Goal: Task Accomplishment & Management: Use online tool/utility

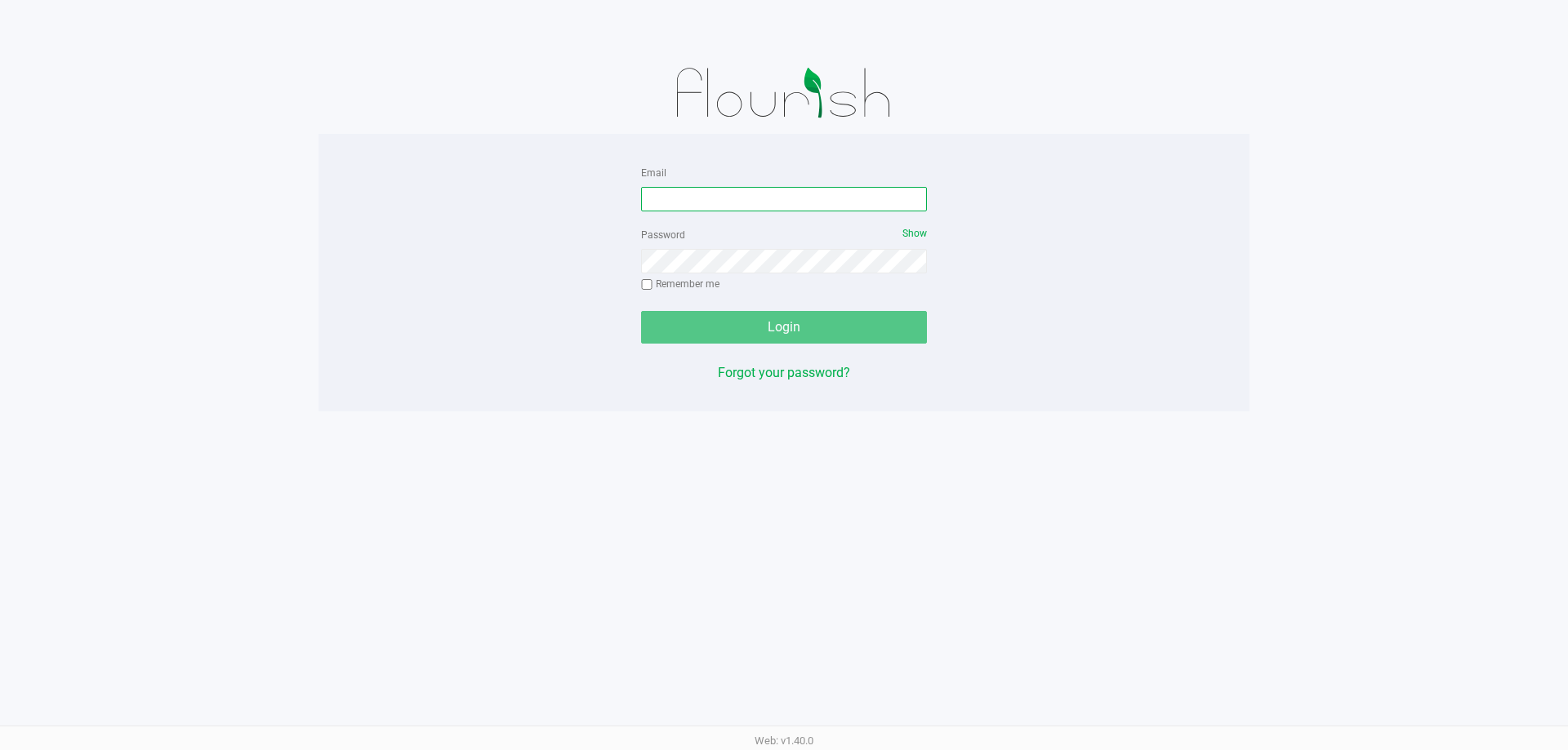
click at [705, 208] on input "Email" at bounding box center [784, 198] width 286 height 24
type input "[EMAIL_ADDRESS][DOMAIN_NAME]"
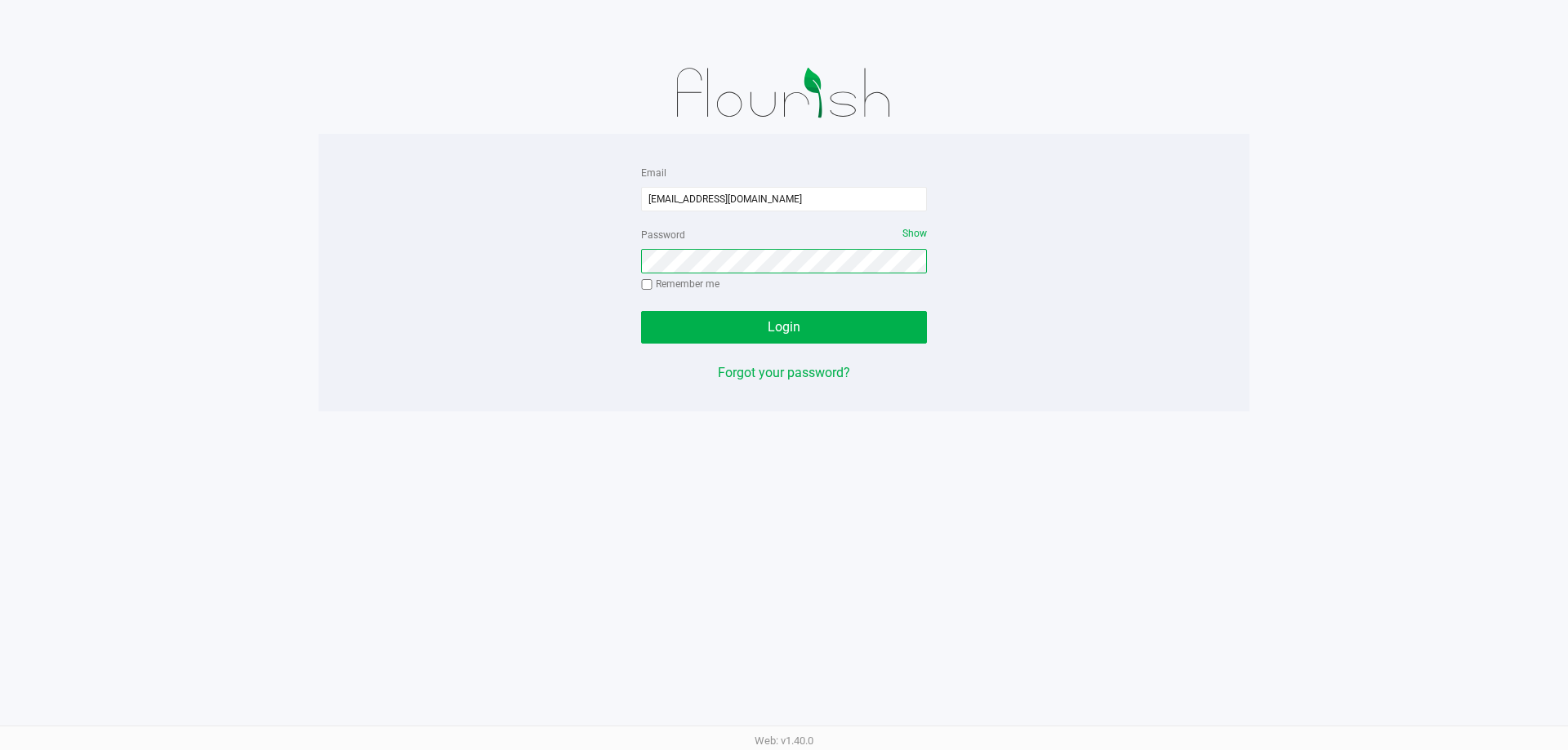
click at [641, 311] on button "Login" at bounding box center [784, 327] width 286 height 33
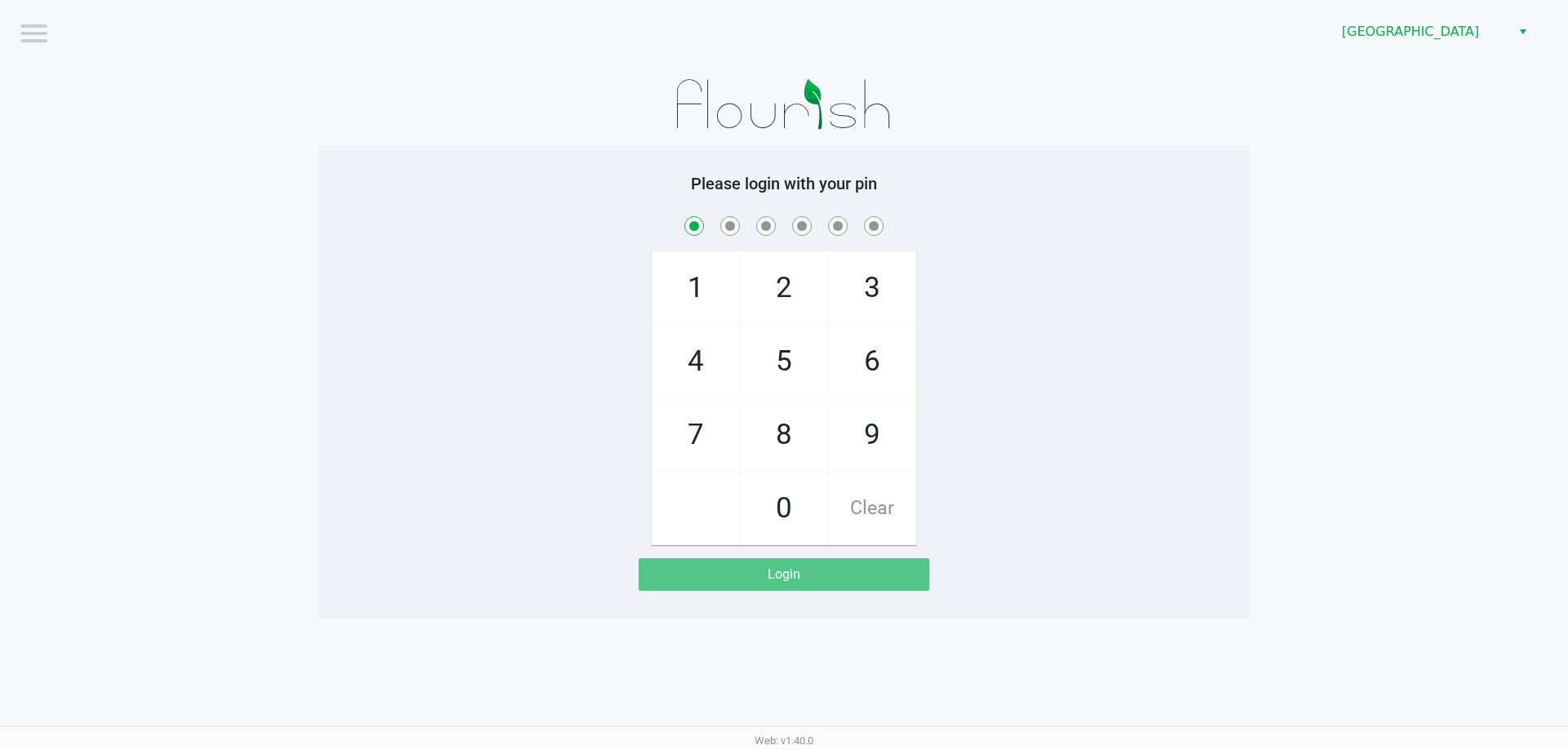
checkbox input "true"
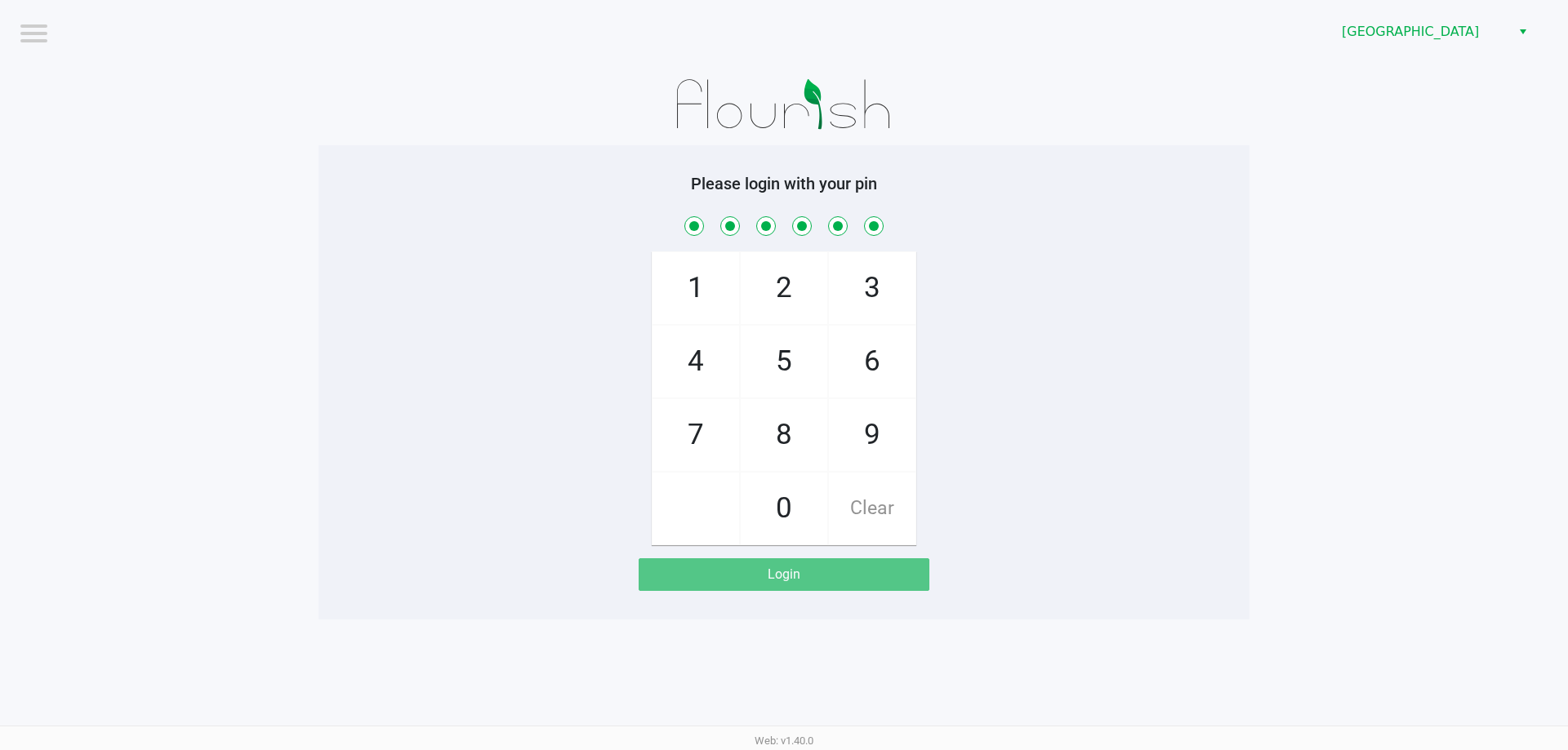
checkbox input "true"
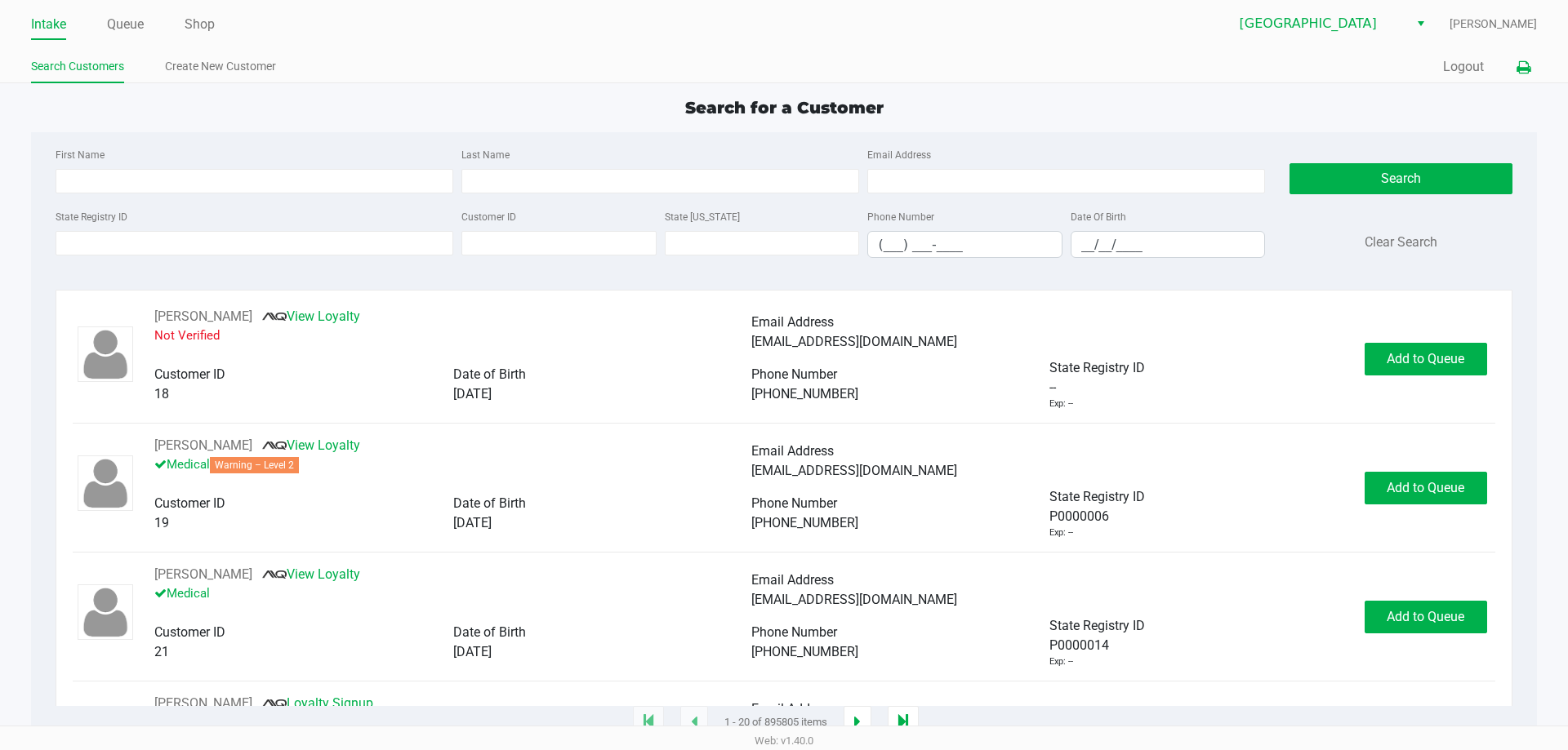
click at [1528, 62] on icon at bounding box center [1524, 67] width 13 height 12
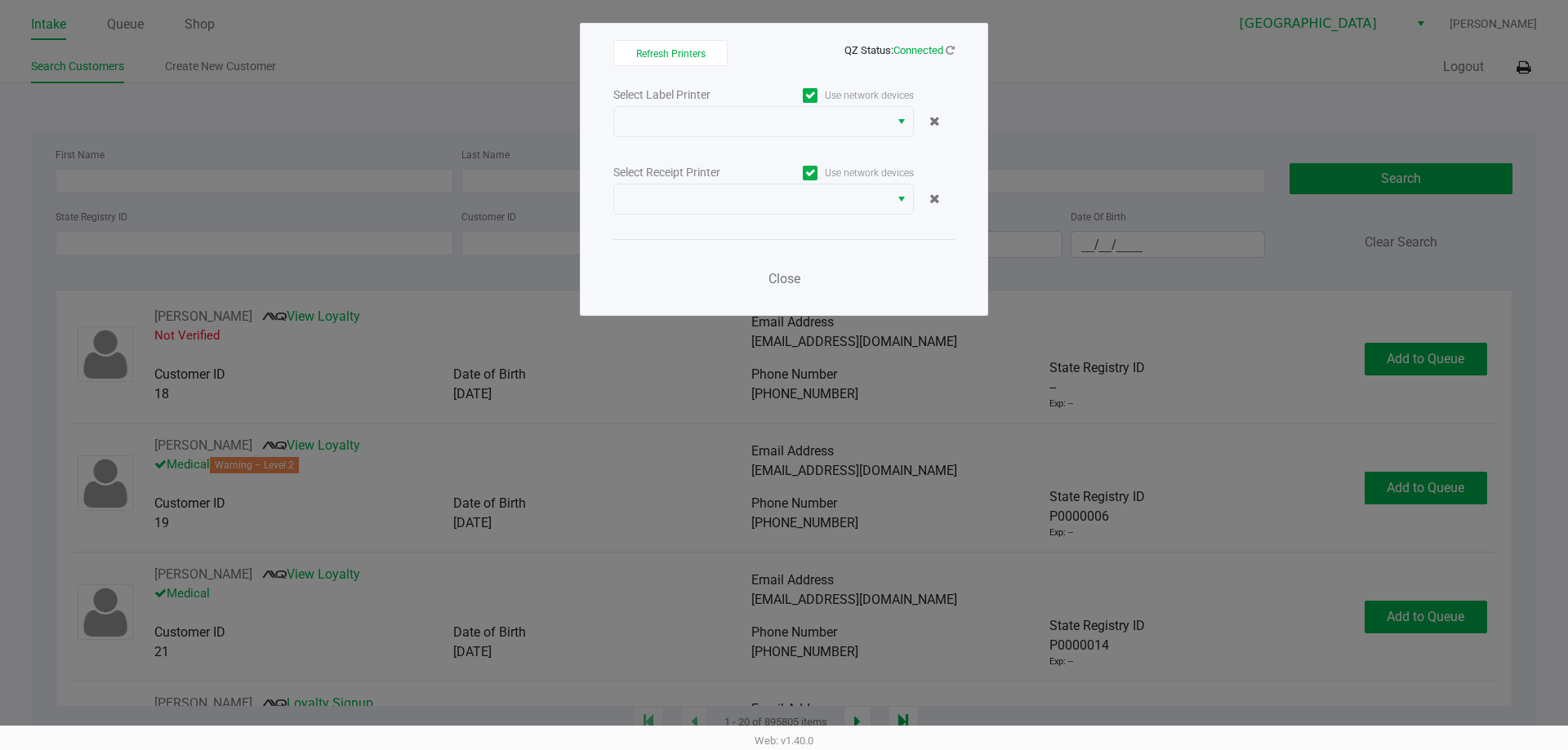
click at [680, 137] on div "Select Label Printer Use network devices Select Receipt Printer Use network dev…" at bounding box center [784, 191] width 342 height 215
click at [675, 130] on span at bounding box center [751, 121] width 255 height 19
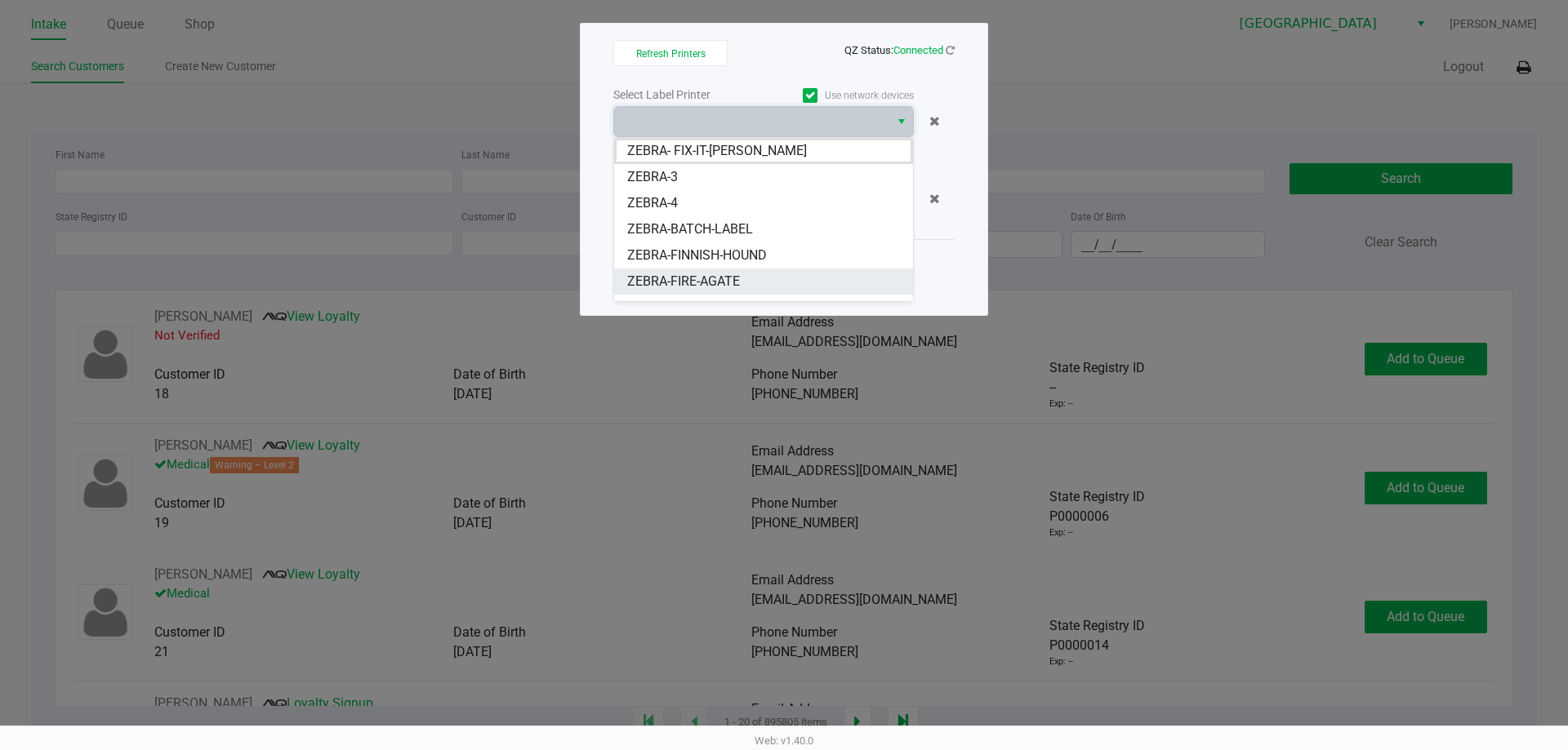
click at [688, 288] on span "ZEBRA-FIRE-AGATE" at bounding box center [683, 281] width 113 height 19
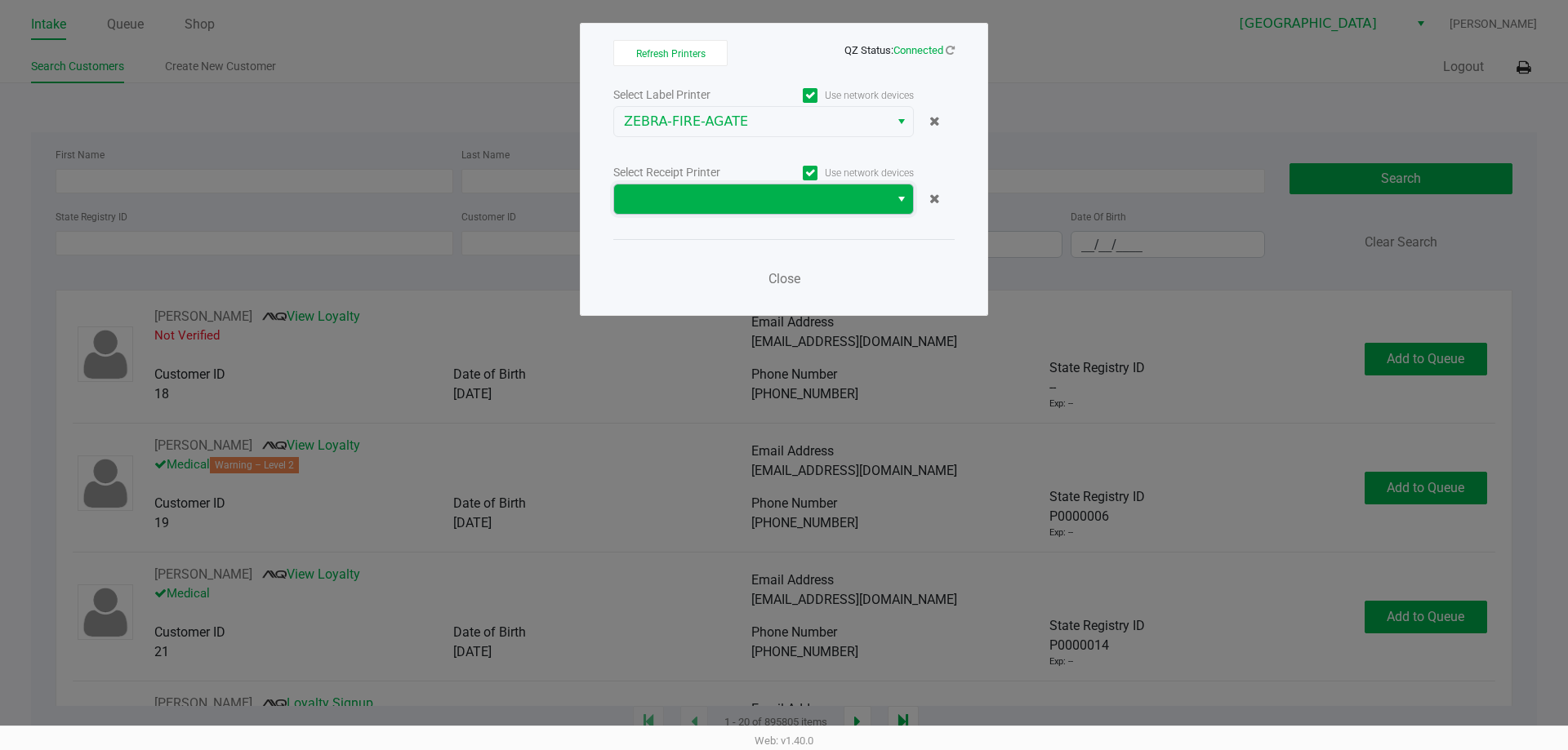
click at [642, 197] on span at bounding box center [751, 199] width 255 height 19
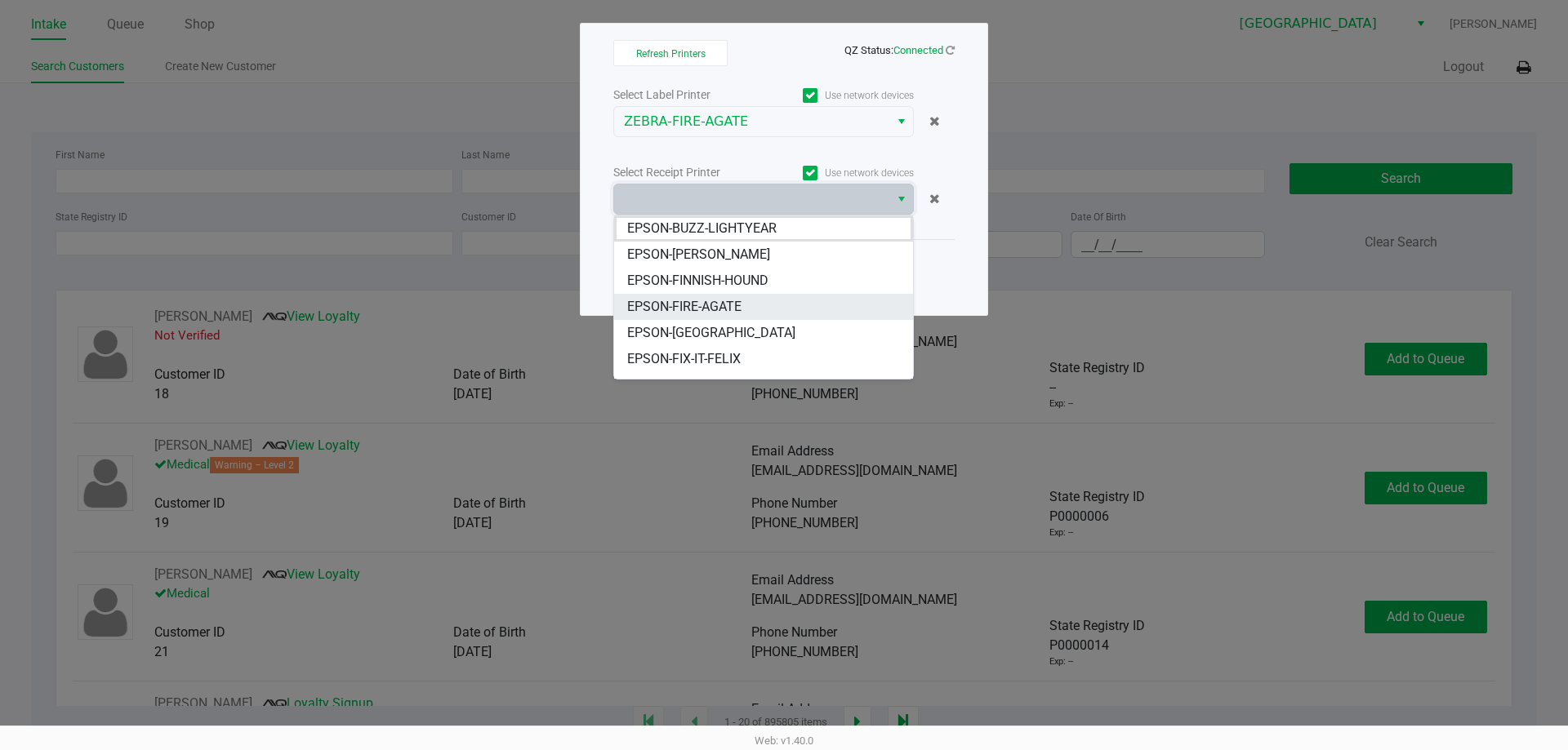
click at [747, 319] on li "EPSON-FIRE-AGATE" at bounding box center [764, 306] width 299 height 26
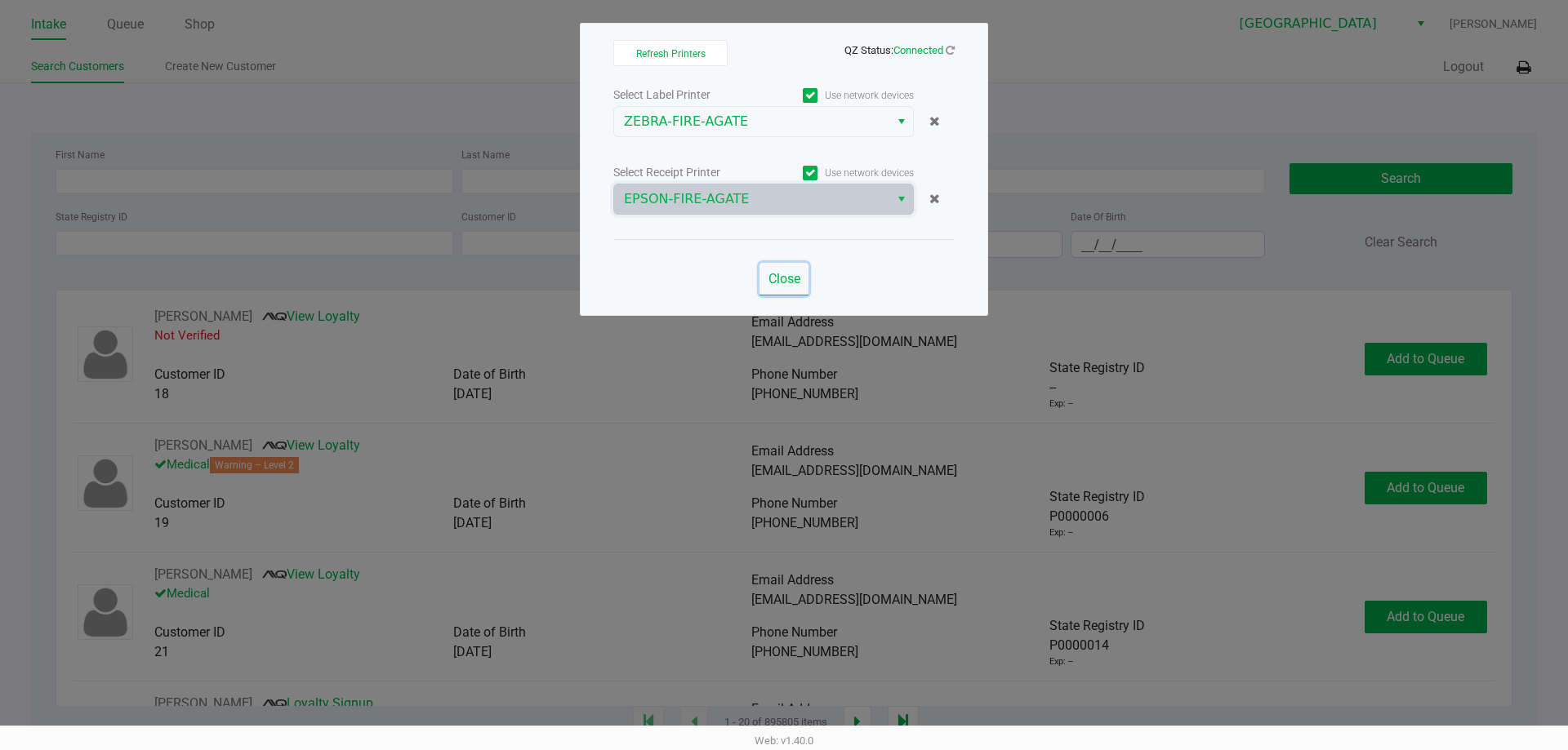
click at [774, 280] on span "Close" at bounding box center [784, 279] width 32 height 15
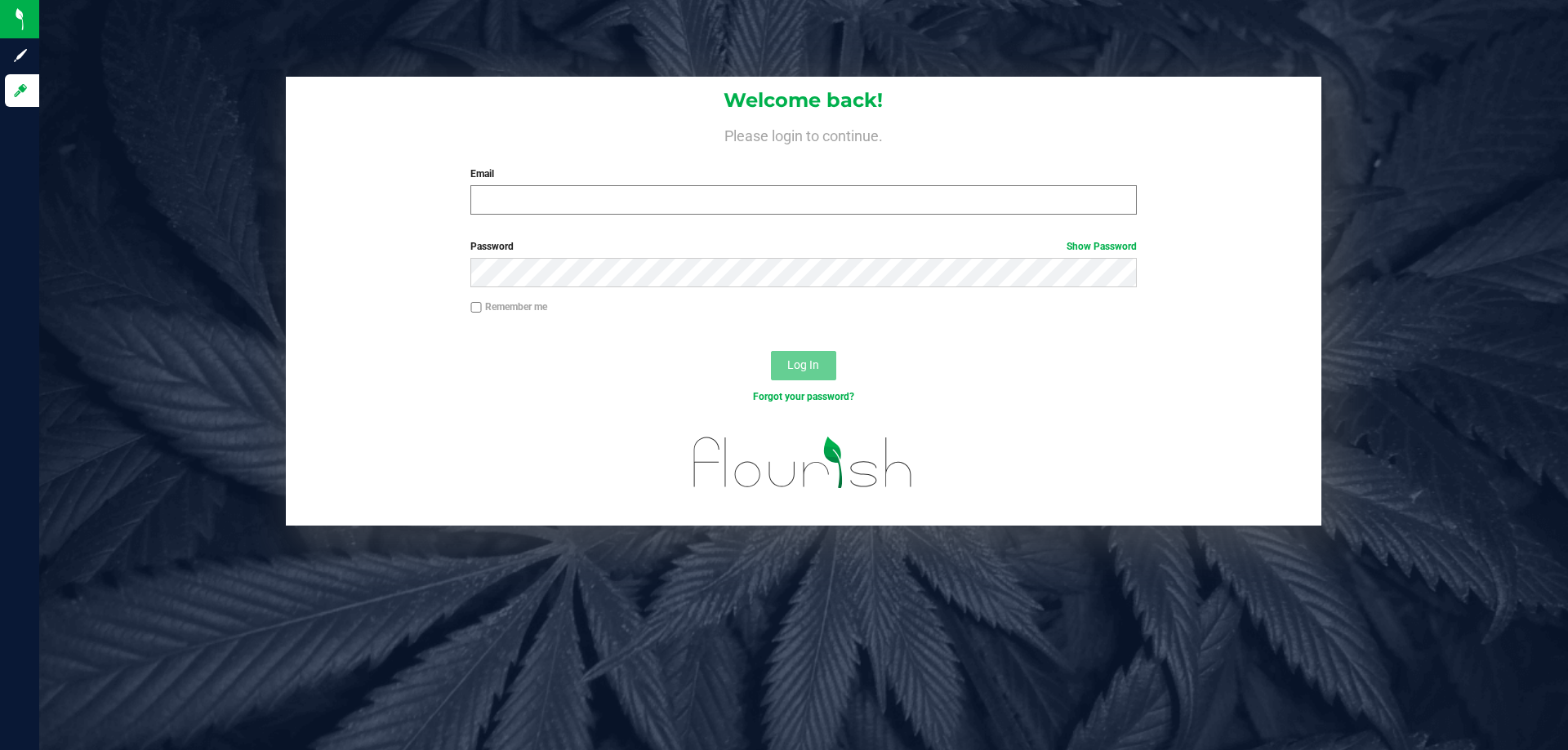
drag, startPoint x: 573, startPoint y: 225, endPoint x: 573, endPoint y: 207, distance: 18.0
click at [573, 222] on div "Welcome back! Please login to continue. Email Required Please format your email…" at bounding box center [803, 152] width 1035 height 151
click at [573, 195] on input "Email" at bounding box center [803, 200] width 666 height 30
type input "[EMAIL_ADDRESS][DOMAIN_NAME]"
click at [771, 351] on button "Log In" at bounding box center [804, 366] width 65 height 30
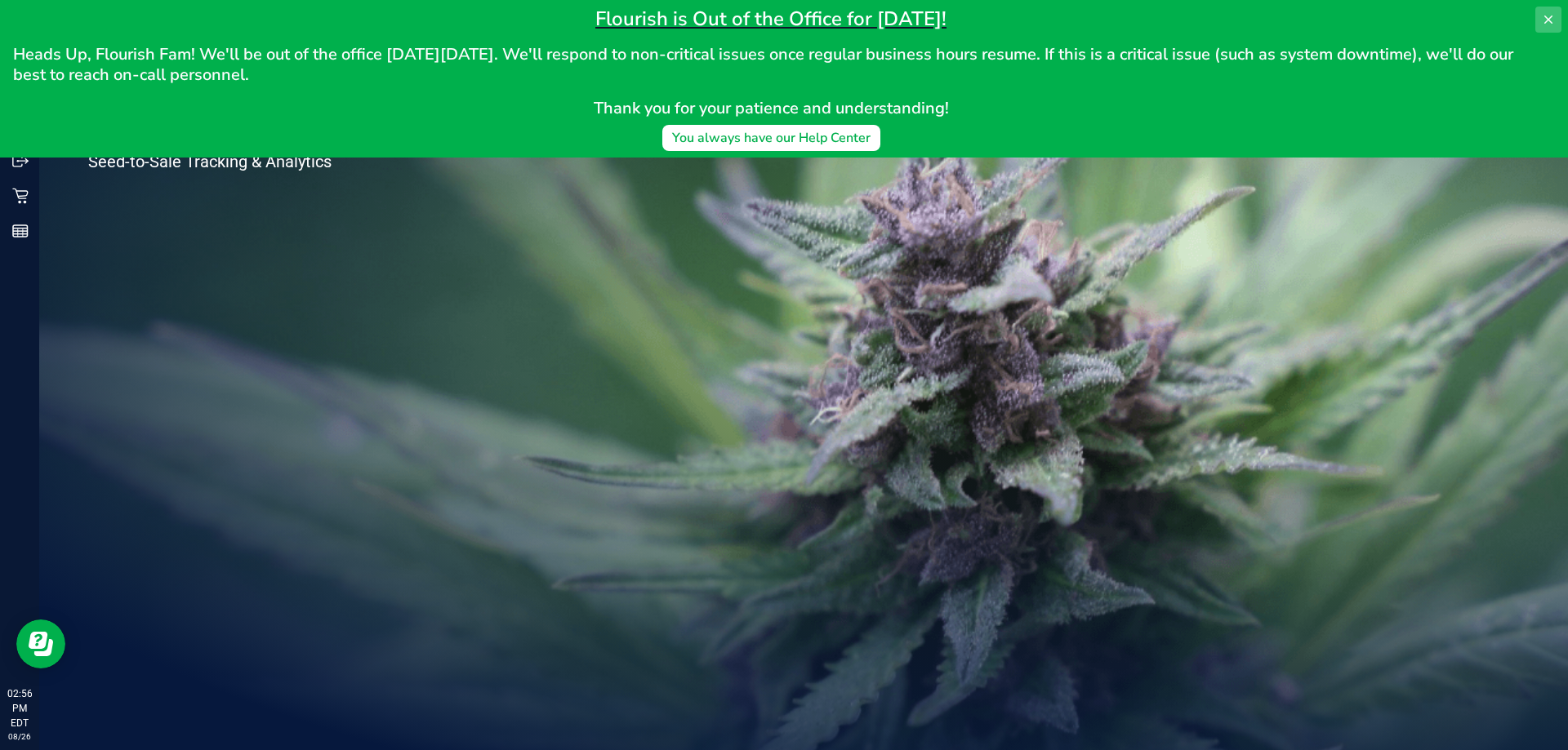
click at [1549, 19] on icon at bounding box center [1549, 19] width 8 height 8
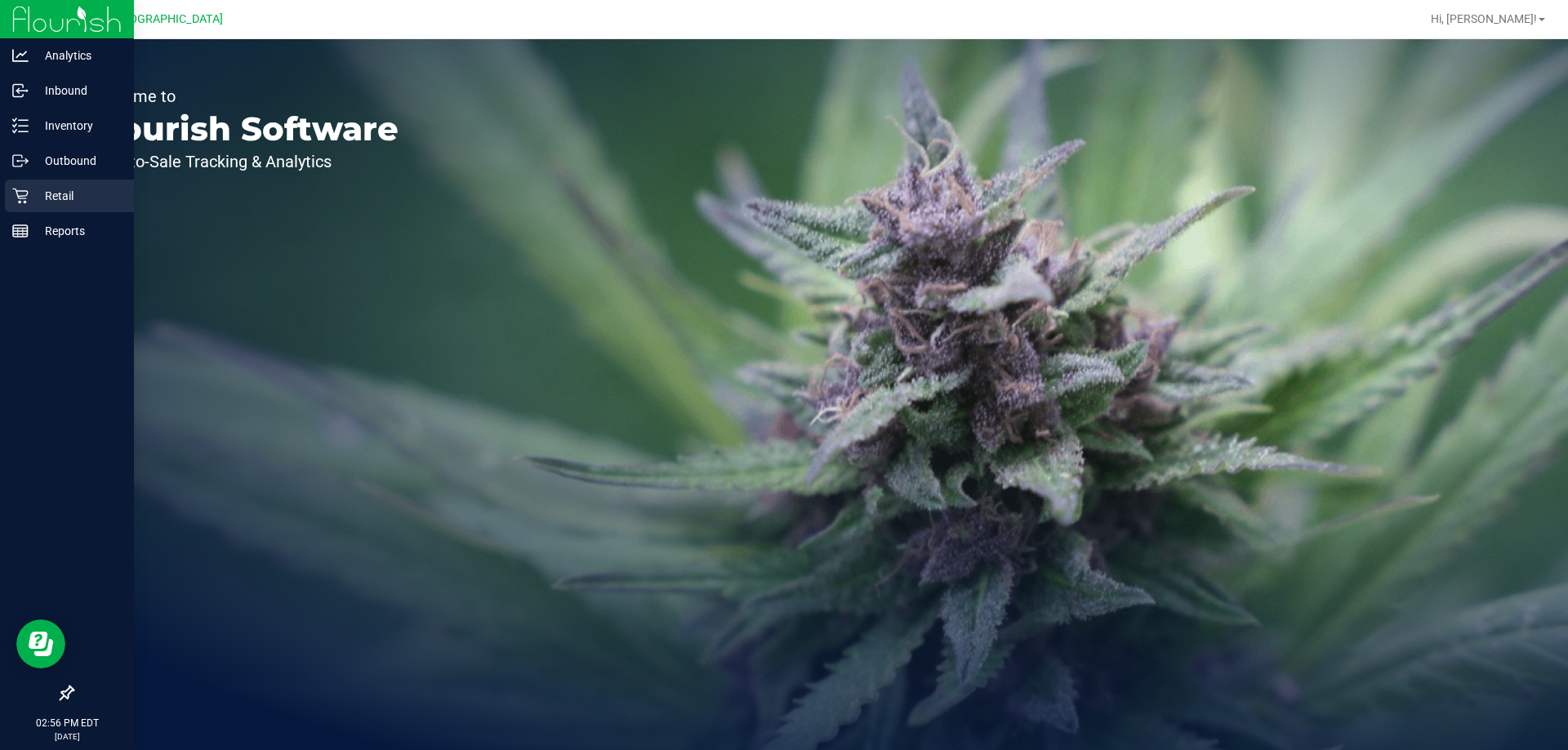
click at [91, 194] on p "Retail" at bounding box center [78, 195] width 98 height 19
